Goal: Find specific page/section: Find specific page/section

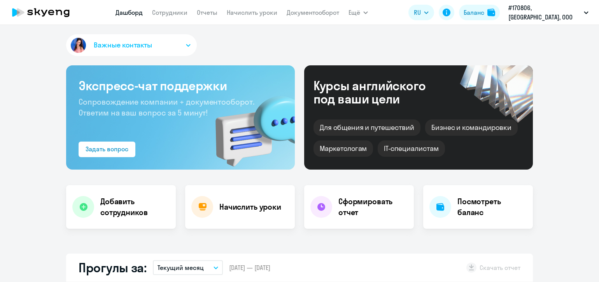
select select "30"
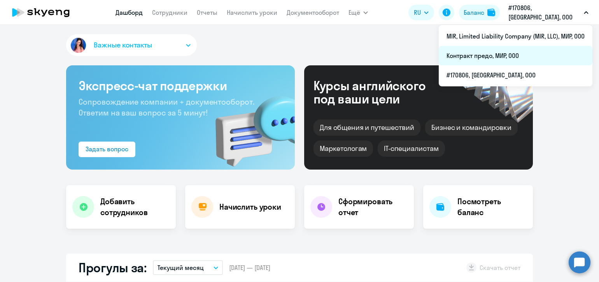
click at [513, 53] on li "Контракт предо, МИР, ООО" at bounding box center [515, 55] width 154 height 19
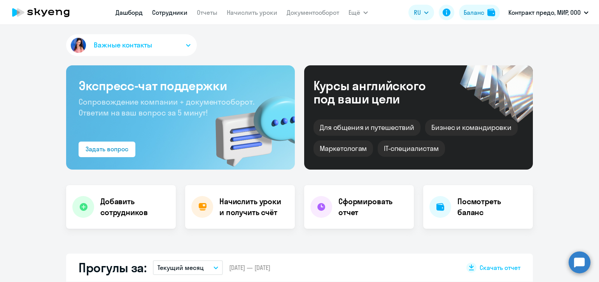
click at [161, 12] on link "Сотрудники" at bounding box center [169, 13] width 35 height 8
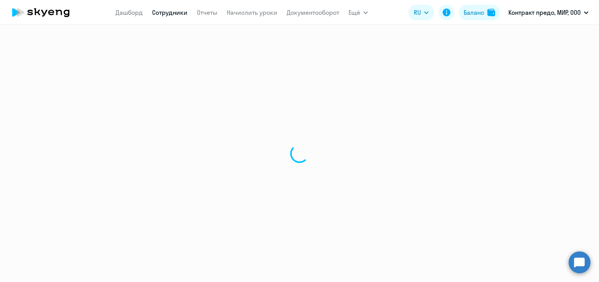
select select "30"
